Goal: Task Accomplishment & Management: Manage account settings

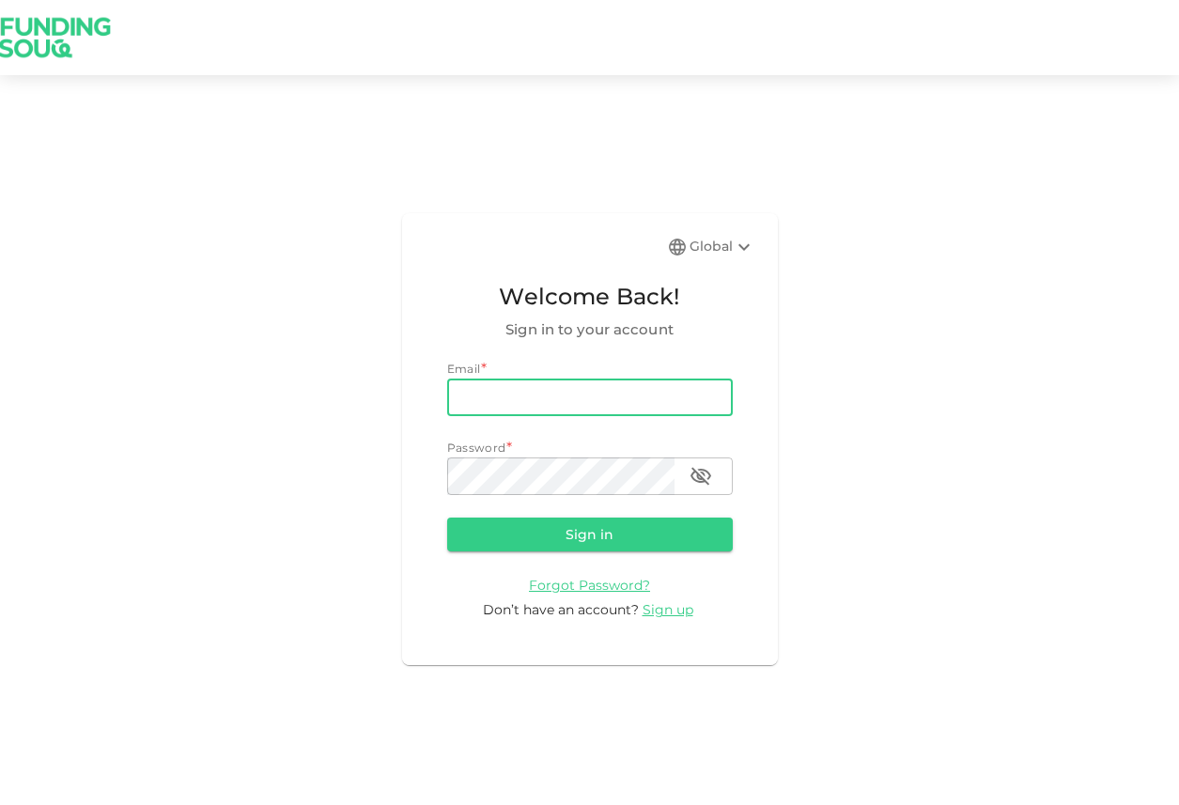
type input "[EMAIL_ADDRESS][DOMAIN_NAME]"
click at [589, 534] on button "Sign in" at bounding box center [590, 535] width 286 height 34
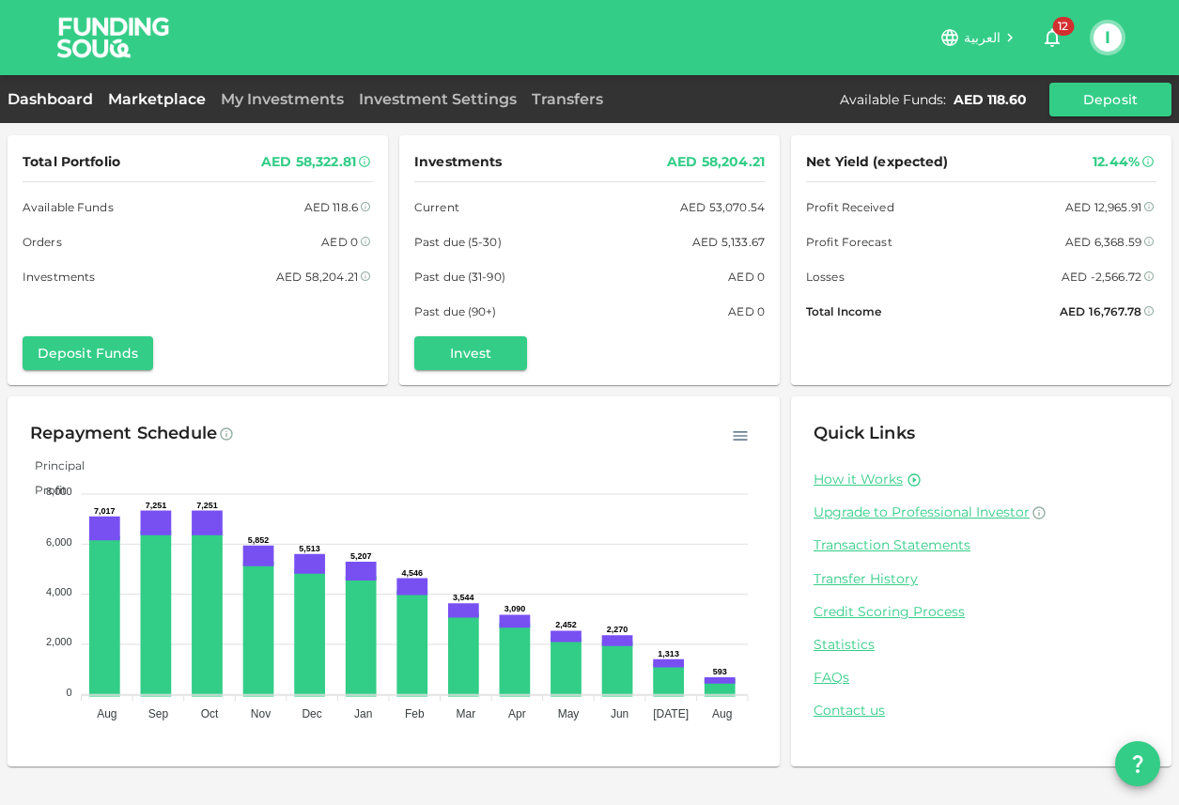
click at [155, 94] on link "Marketplace" at bounding box center [157, 99] width 113 height 18
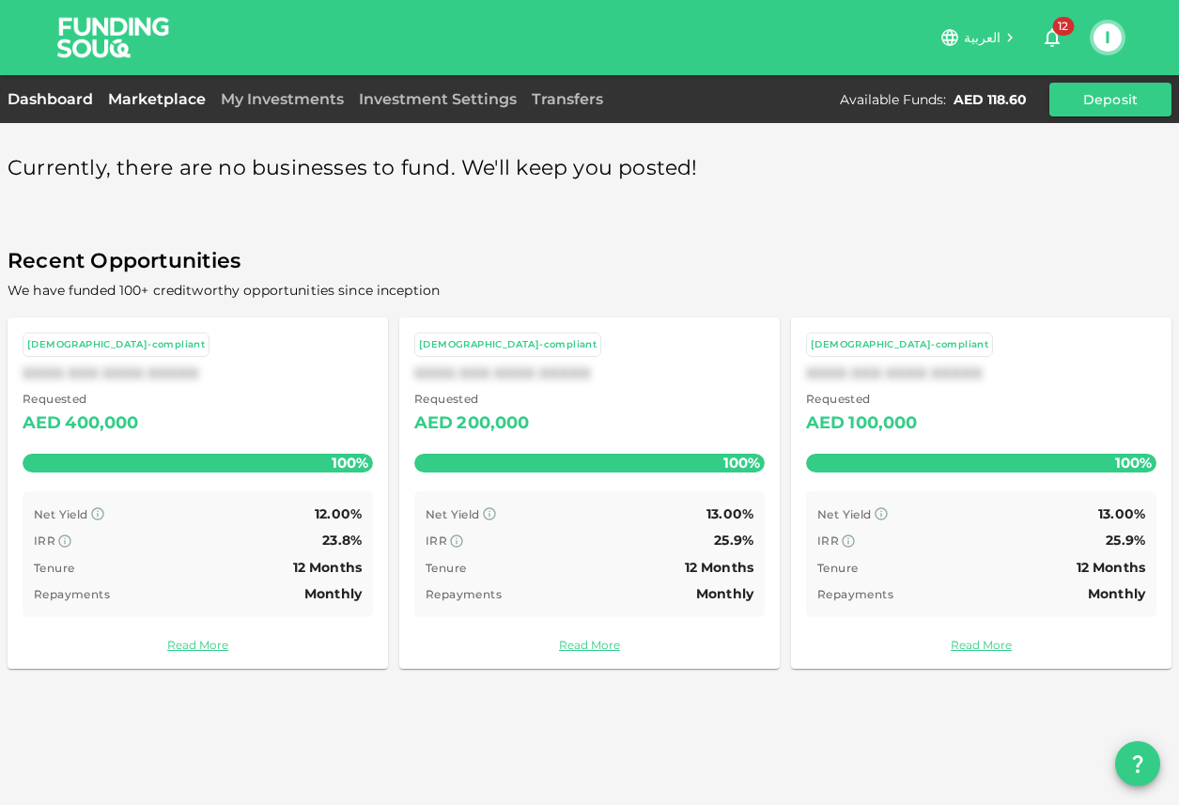
click at [58, 103] on link "Dashboard" at bounding box center [54, 99] width 93 height 18
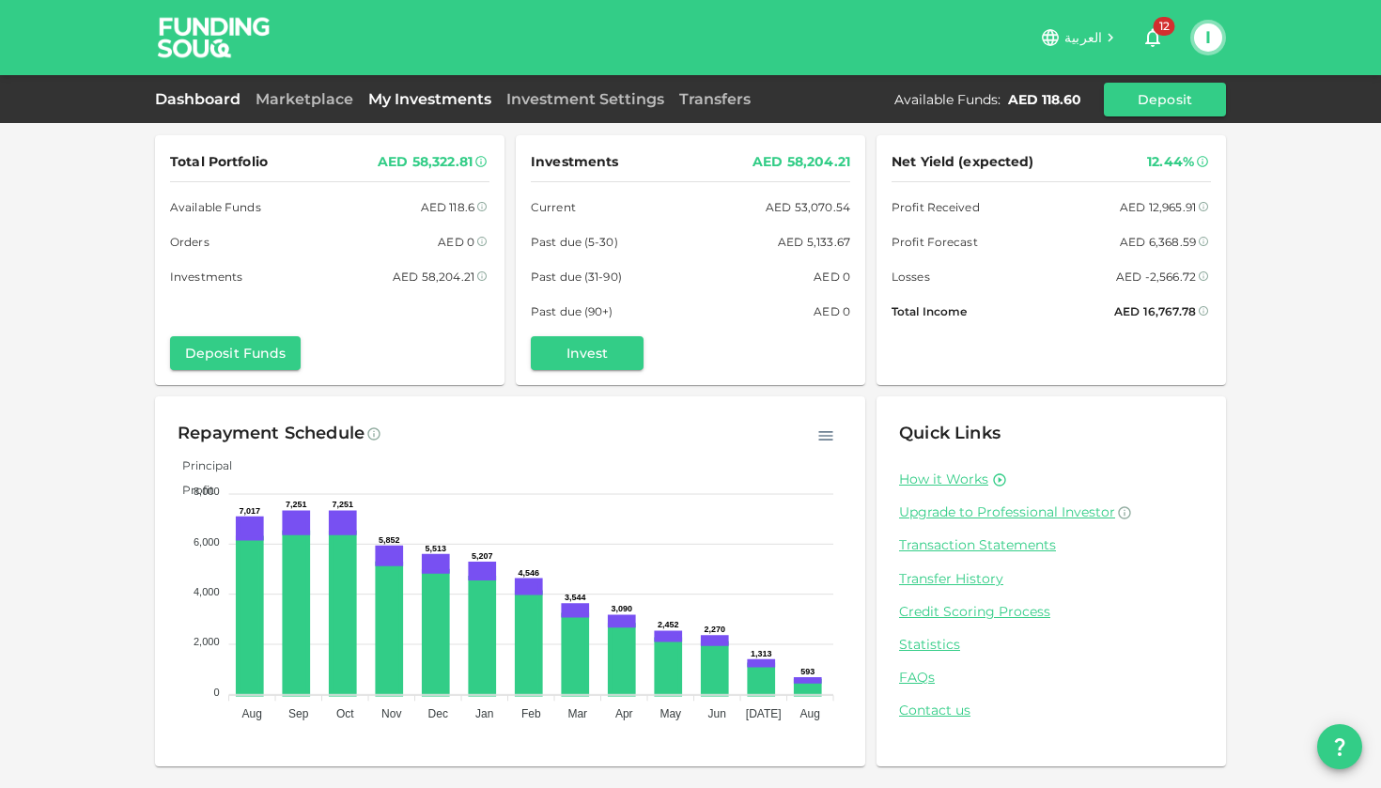
click at [419, 96] on link "My Investments" at bounding box center [430, 99] width 138 height 18
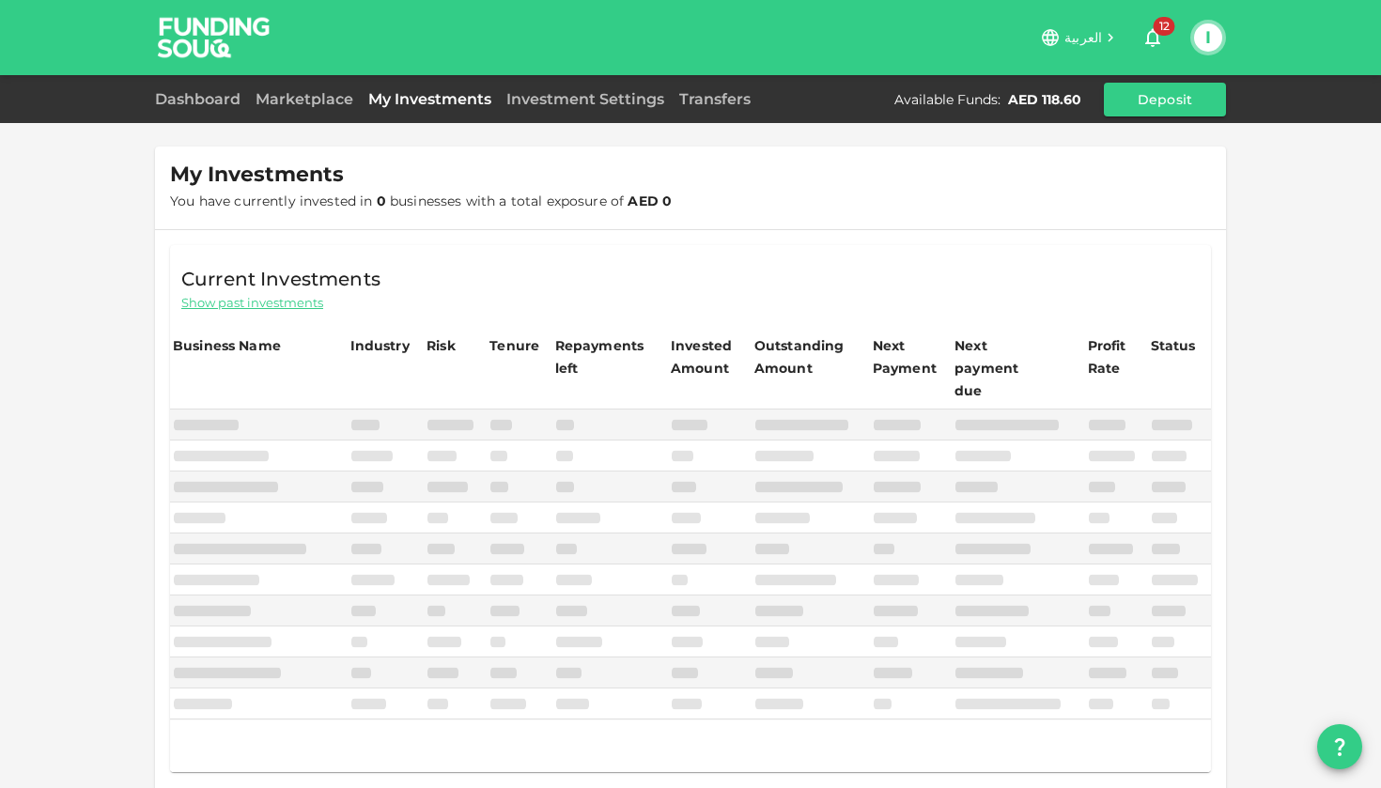
click at [134, 345] on div "My Investments You have currently invested in 0 businesses with a total exposur…" at bounding box center [690, 480] width 1381 height 961
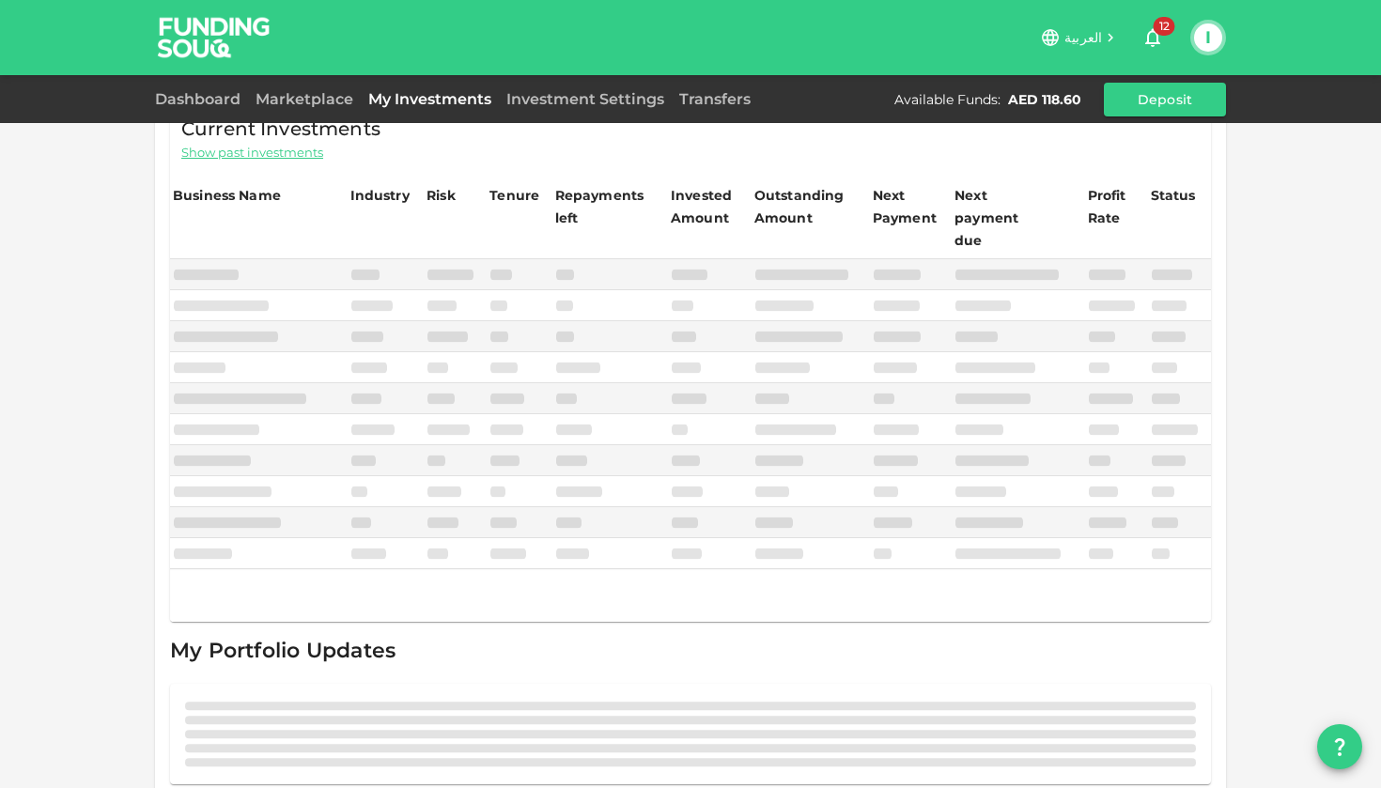
scroll to position [149, 0]
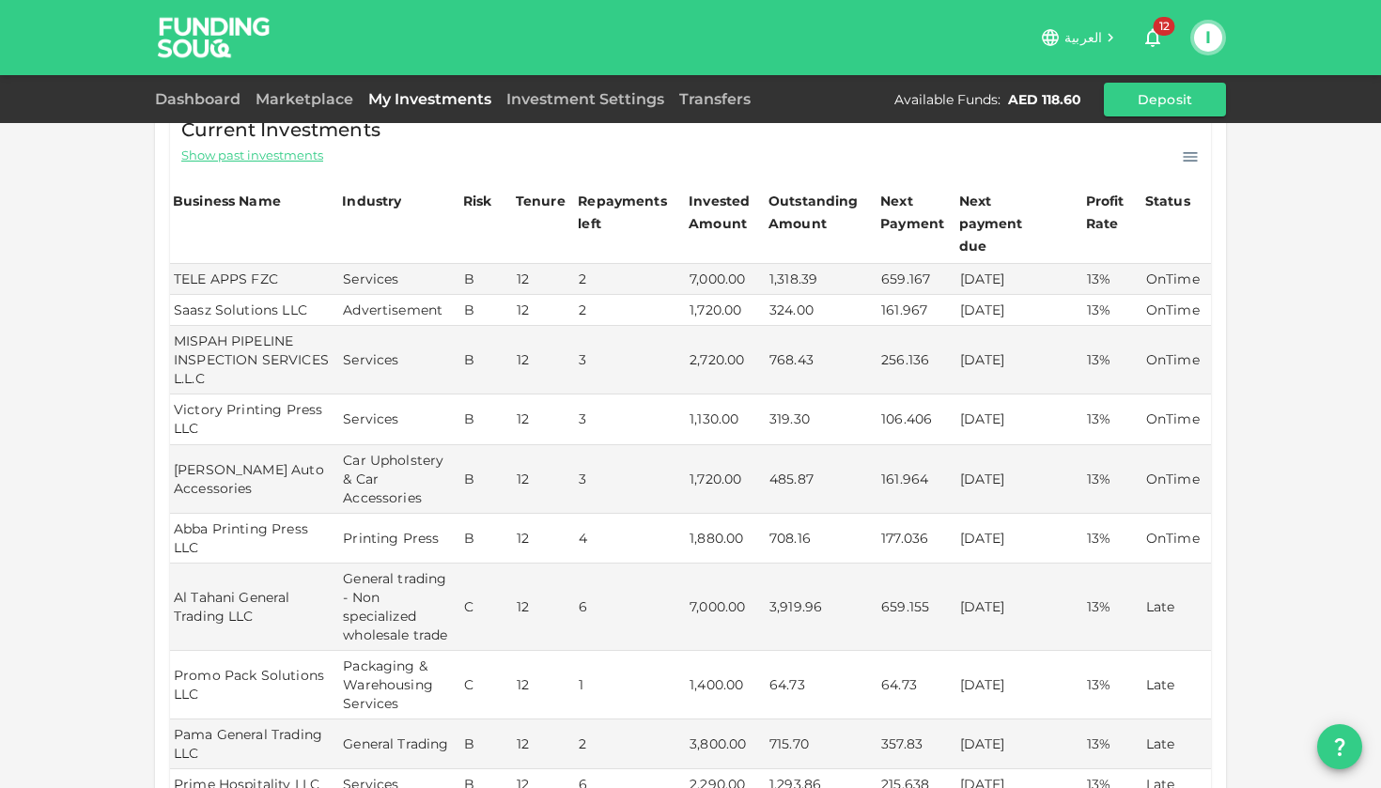
click at [87, 407] on div "My Investments You have currently invested in 36 businesses with a total exposu…" at bounding box center [690, 614] width 1381 height 1527
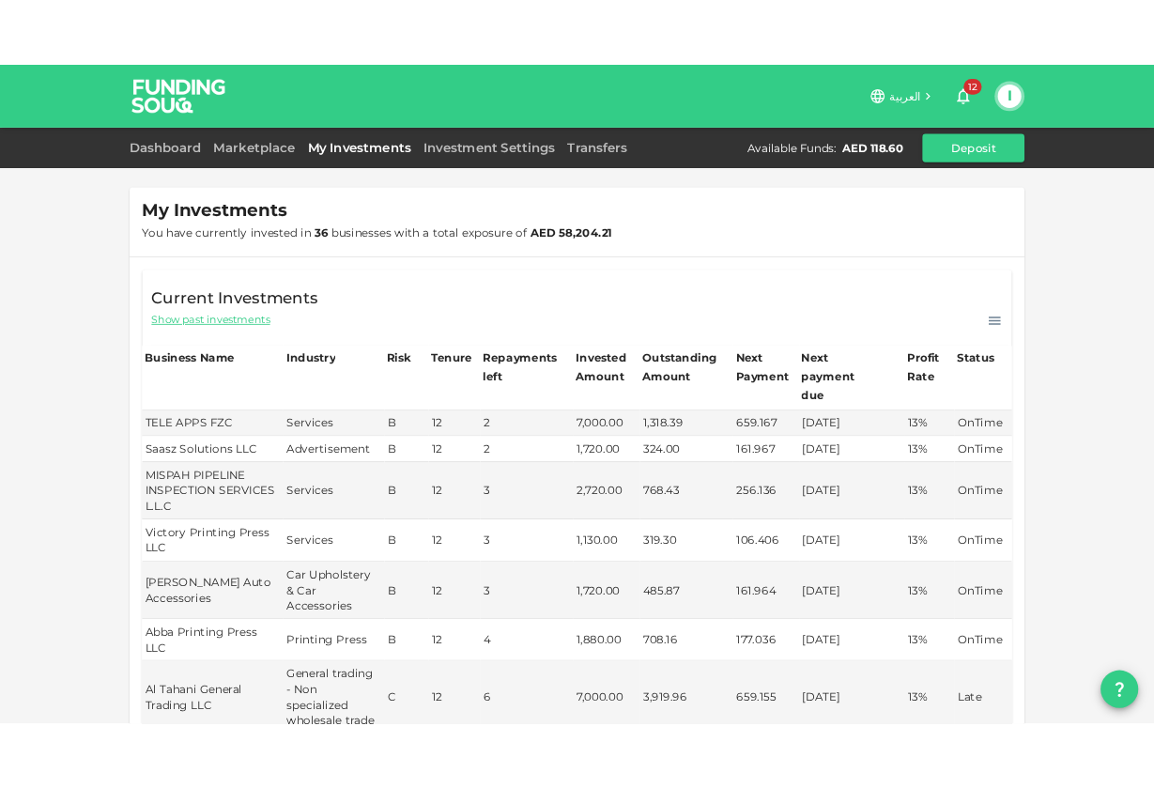
scroll to position [0, 0]
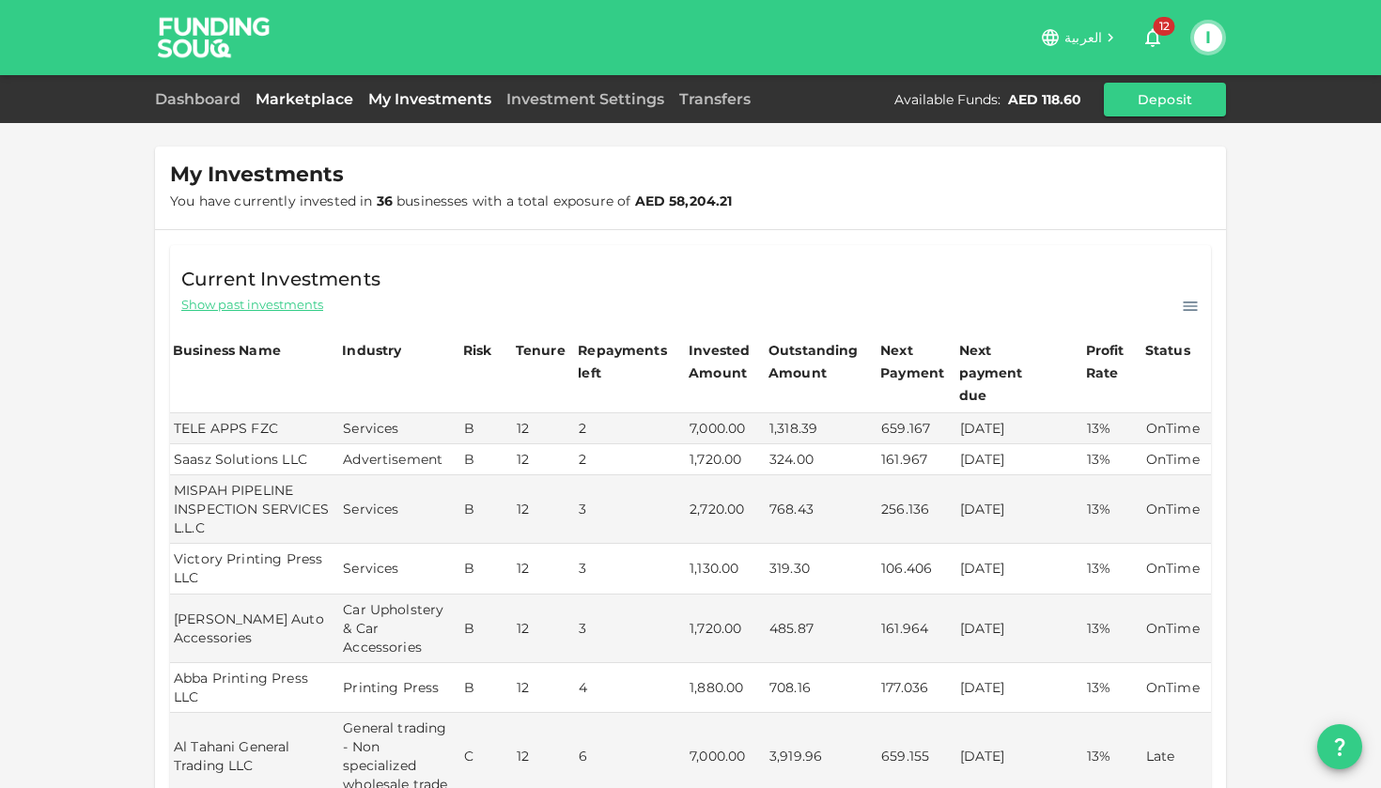
click at [290, 102] on link "Marketplace" at bounding box center [304, 99] width 113 height 18
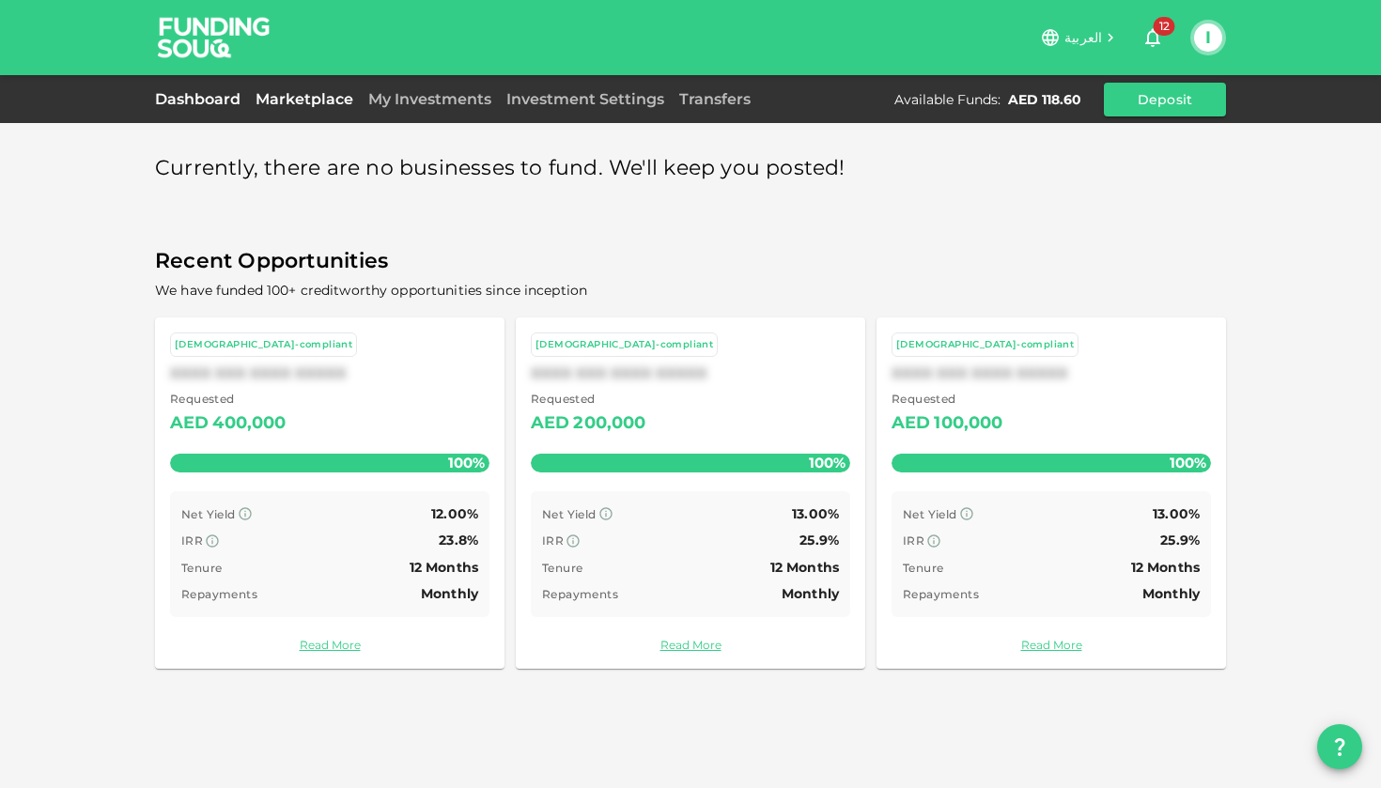
click at [199, 98] on link "Dashboard" at bounding box center [201, 99] width 93 height 18
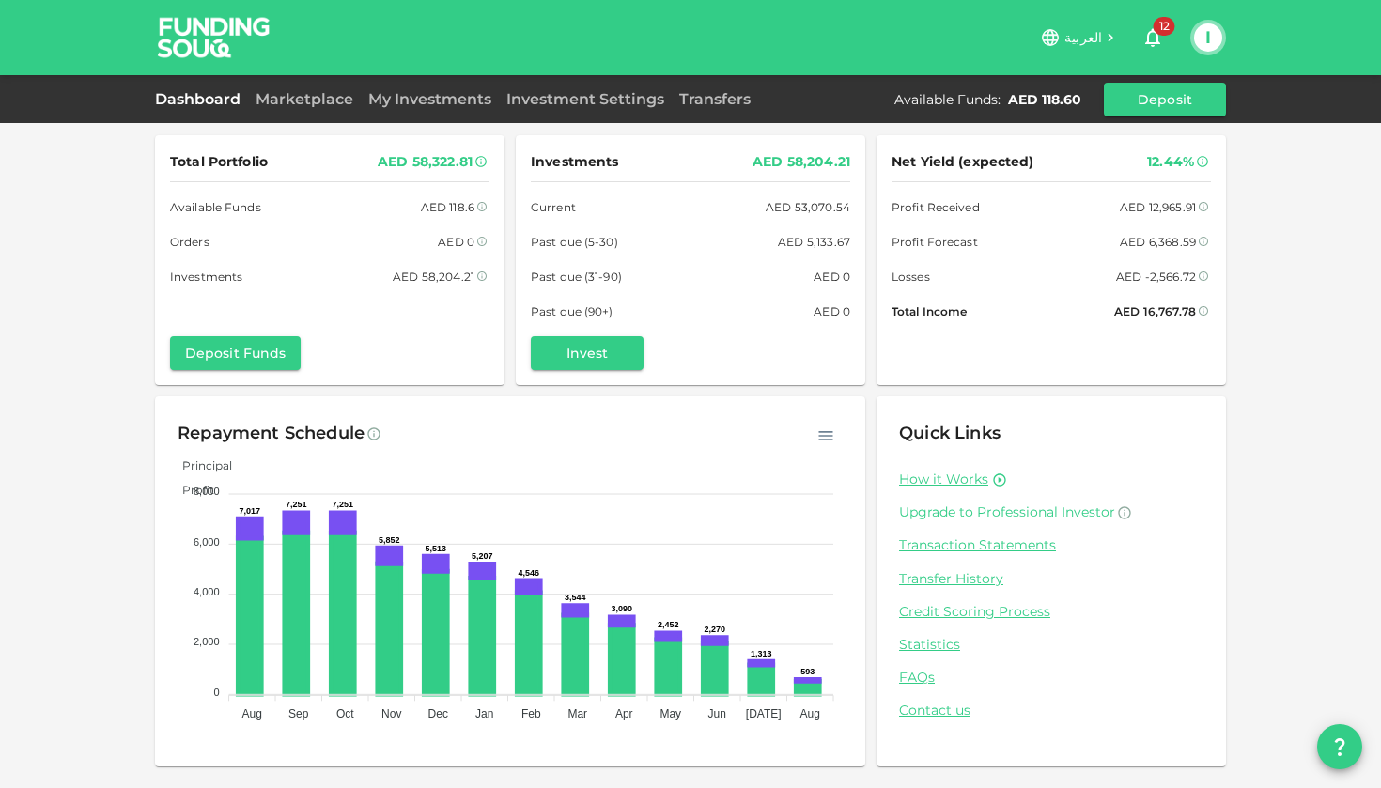
click at [1178, 397] on div "Total Portfolio AED 58,322.81 Available Funds AED 118.6 Orders AED 0 Investment…" at bounding box center [690, 394] width 1381 height 788
click at [1178, 47] on button "I" at bounding box center [1208, 37] width 28 height 28
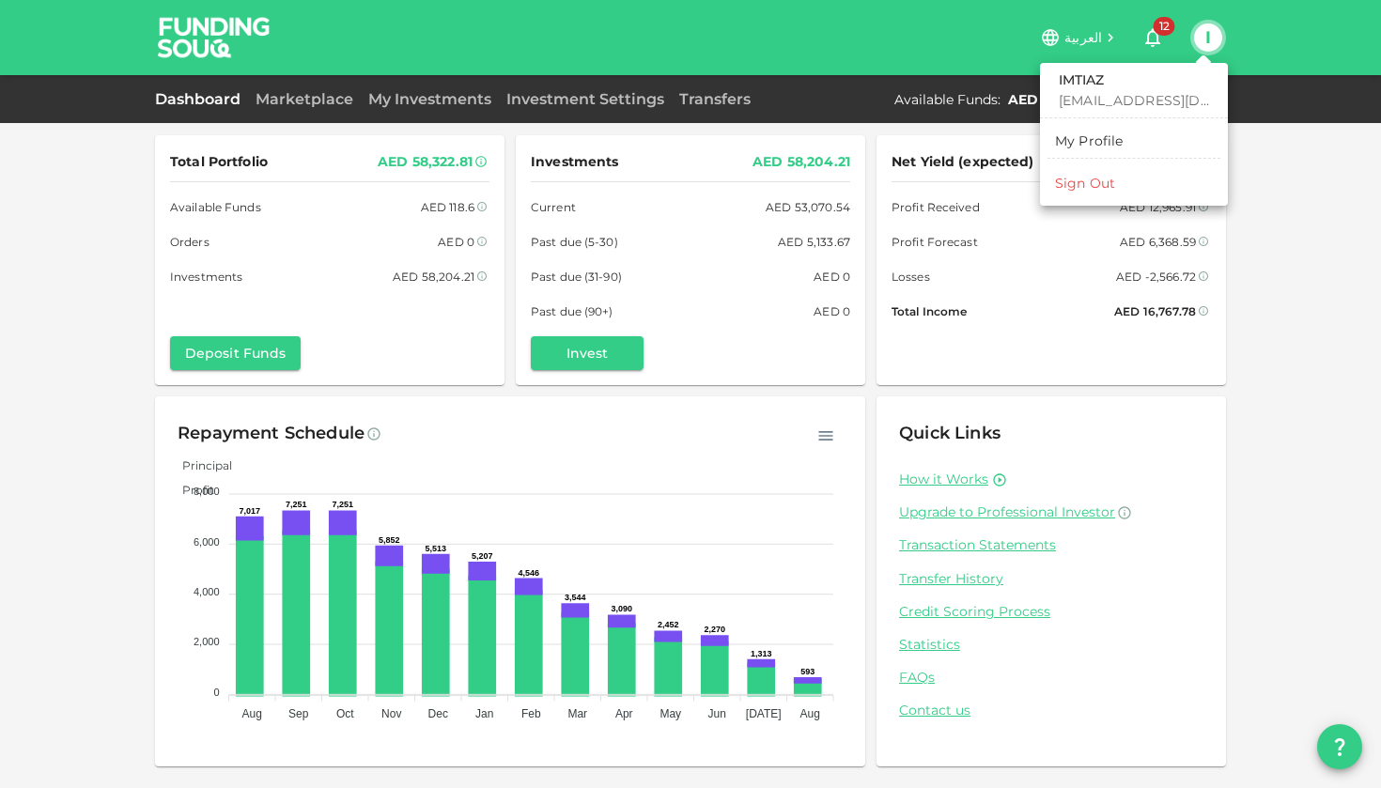
click at [1104, 181] on div "Sign Out" at bounding box center [1085, 183] width 60 height 19
